Goal: Entertainment & Leisure: Consume media (video, audio)

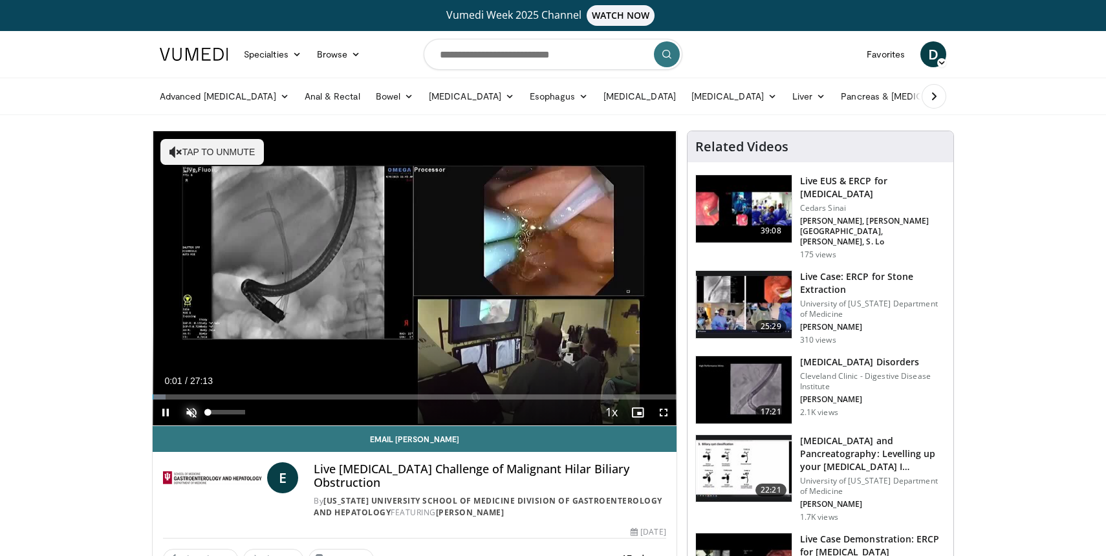
click at [188, 411] on span "Video Player" at bounding box center [191, 413] width 26 height 26
drag, startPoint x: 233, startPoint y: 412, endPoint x: 215, endPoint y: 413, distance: 18.8
click at [215, 413] on div "Volume Level" at bounding box center [211, 412] width 7 height 5
click at [166, 414] on span "Video Player" at bounding box center [166, 413] width 26 height 26
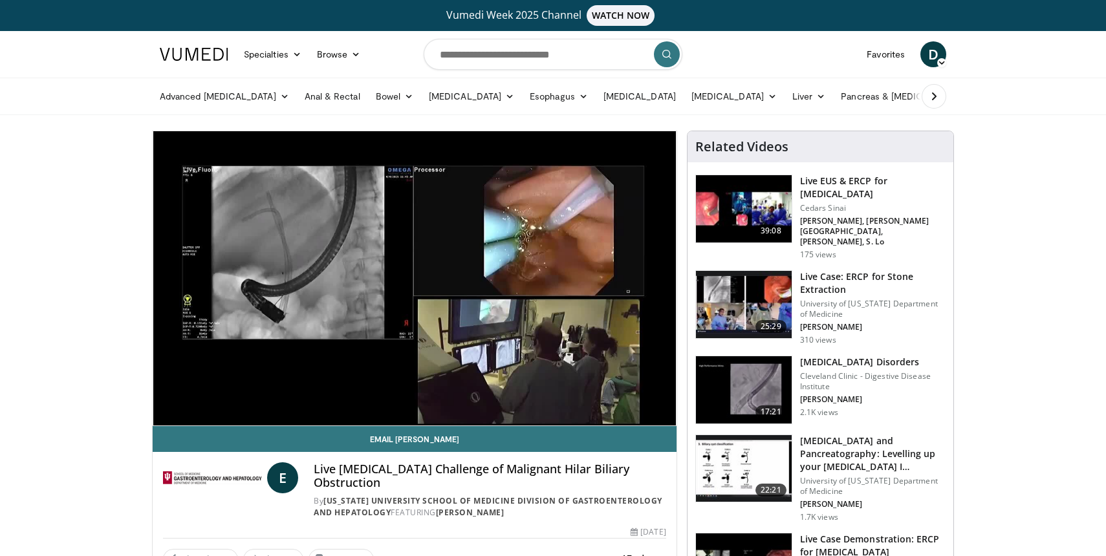
click at [212, 411] on div "Volume Level" at bounding box center [210, 412] width 5 height 5
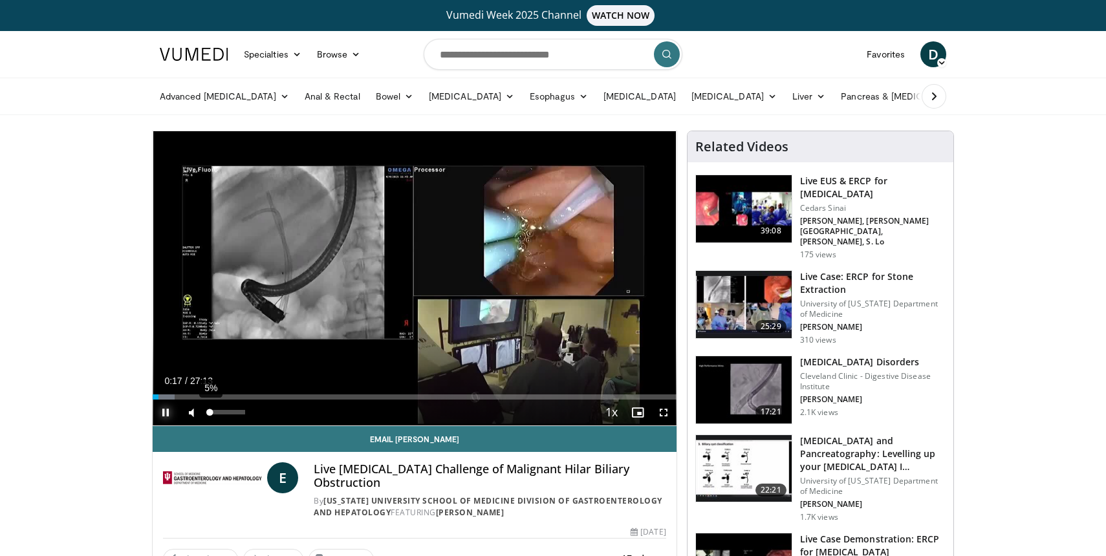
click at [210, 411] on div "Volume Level" at bounding box center [209, 412] width 2 height 5
